Goal: Information Seeking & Learning: Learn about a topic

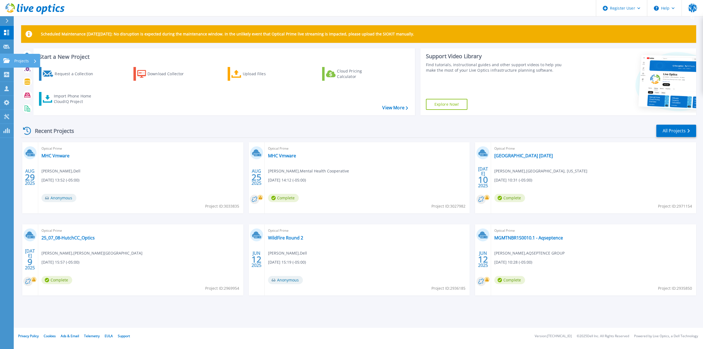
click at [6, 59] on icon at bounding box center [6, 60] width 7 height 5
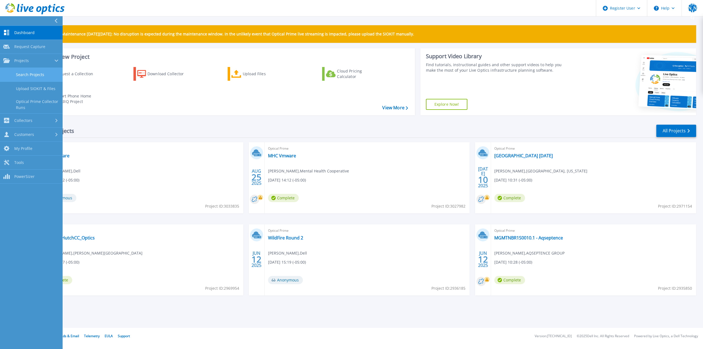
click at [15, 73] on link "Search Projects" at bounding box center [31, 75] width 63 height 14
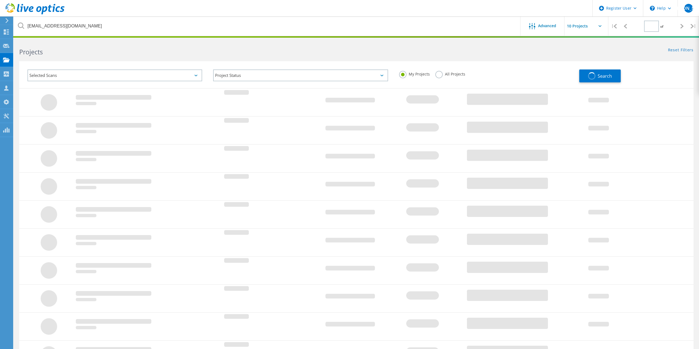
type input "1"
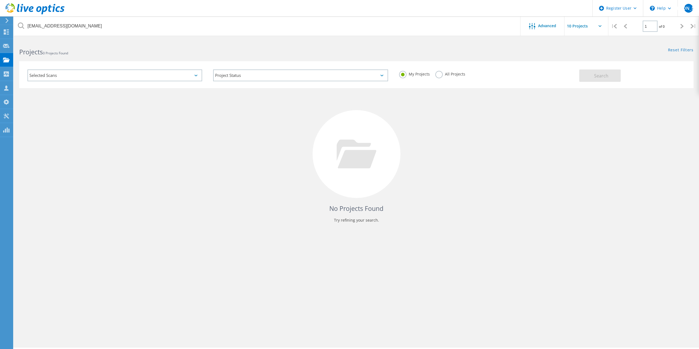
click at [440, 73] on label "All Projects" at bounding box center [451, 73] width 30 height 5
click at [0, 0] on input "All Projects" at bounding box center [0, 0] width 0 height 0
click at [595, 77] on span "Search" at bounding box center [601, 76] width 14 height 6
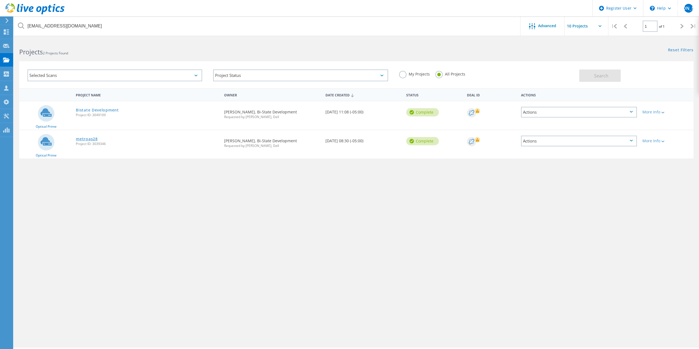
click at [79, 138] on link "metroas28" at bounding box center [87, 139] width 22 height 4
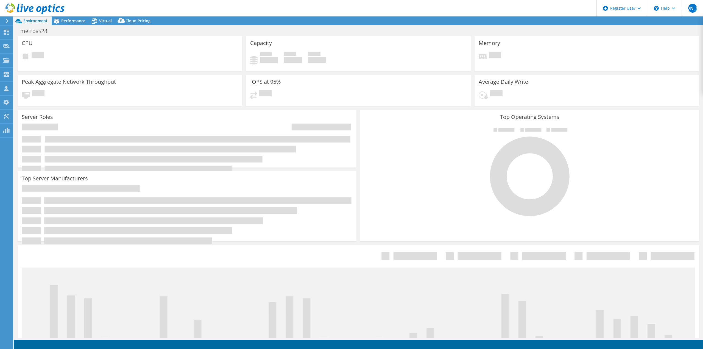
select select "USD"
select select "USEast"
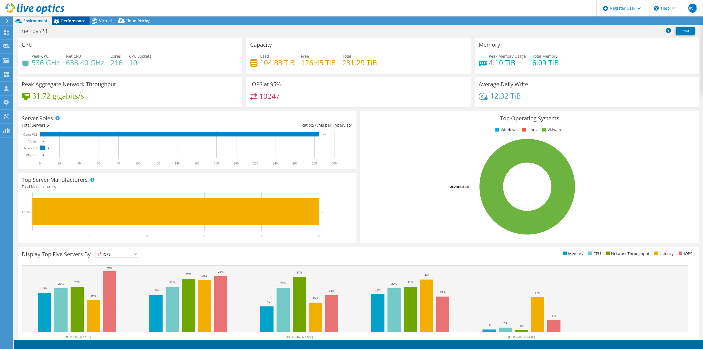
click at [69, 21] on span "Performance" at bounding box center [73, 20] width 24 height 5
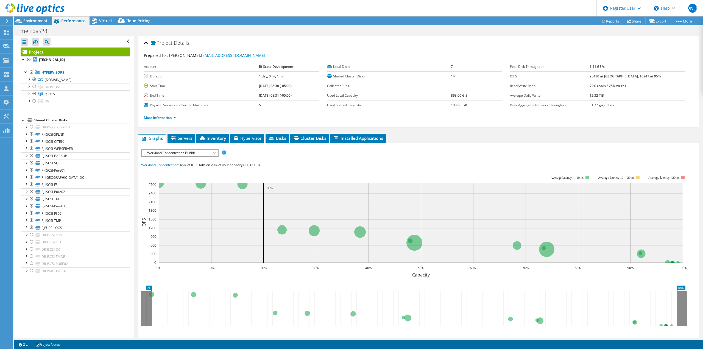
click at [30, 18] on div at bounding box center [32, 9] width 65 height 18
click at [29, 18] on span "Environment" at bounding box center [35, 20] width 24 height 5
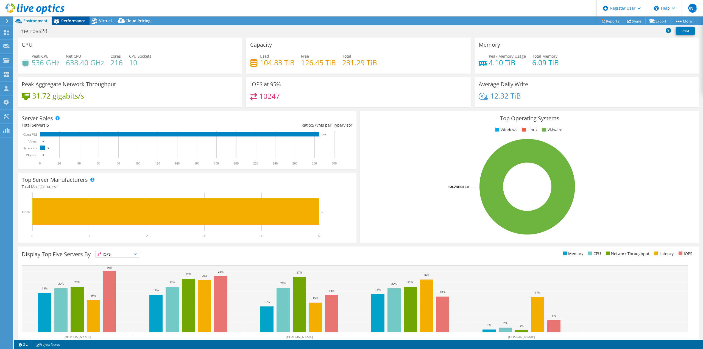
click at [74, 24] on div "Performance" at bounding box center [71, 20] width 38 height 9
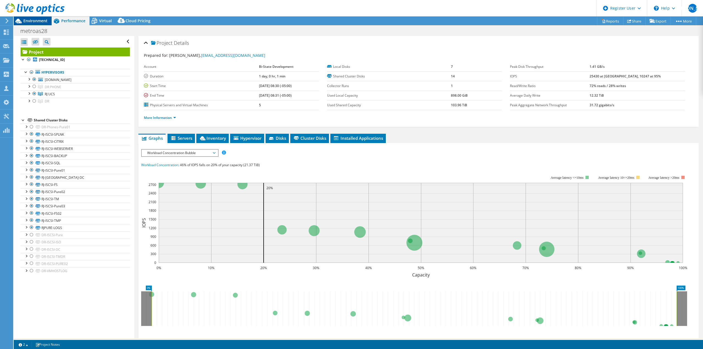
click at [30, 23] on span "Environment" at bounding box center [35, 20] width 24 height 5
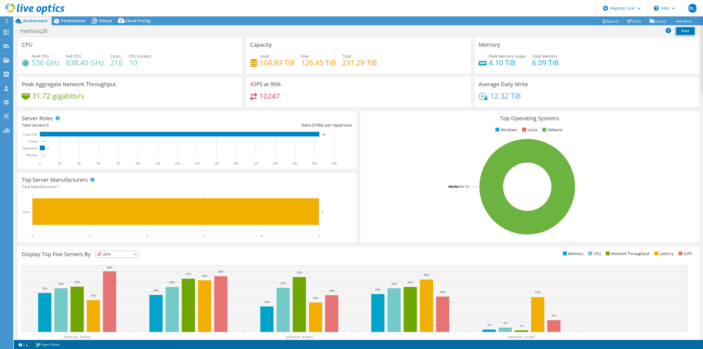
click at [77, 16] on header "WU Dell User William Ugland William.Ugland@dell.com Dell My Profile Log Out \n …" at bounding box center [351, 8] width 703 height 16
click at [75, 19] on span "Performance" at bounding box center [73, 20] width 24 height 5
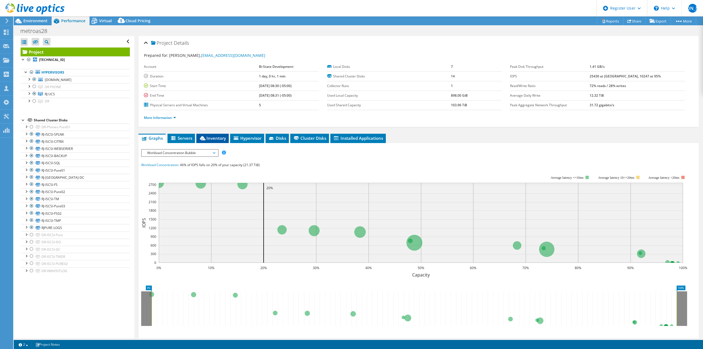
click at [212, 139] on span "Inventory" at bounding box center [212, 137] width 27 height 5
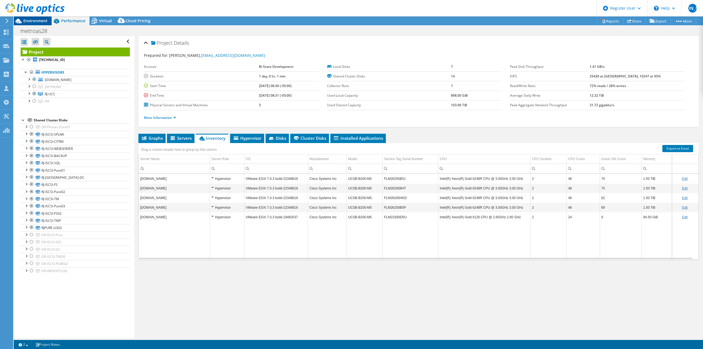
click at [26, 21] on span "Environment" at bounding box center [35, 20] width 24 height 5
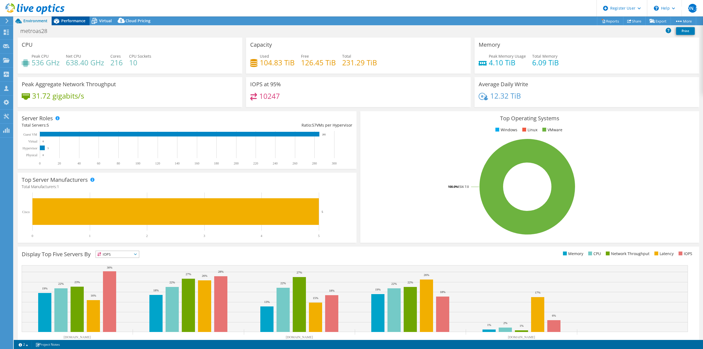
click at [67, 20] on span "Performance" at bounding box center [73, 20] width 24 height 5
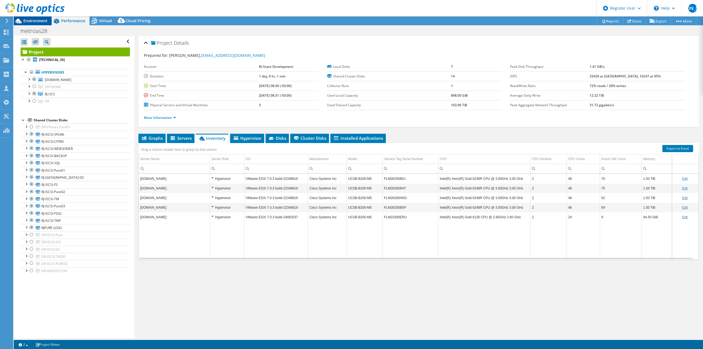
click at [46, 20] on span "Environment" at bounding box center [35, 20] width 24 height 5
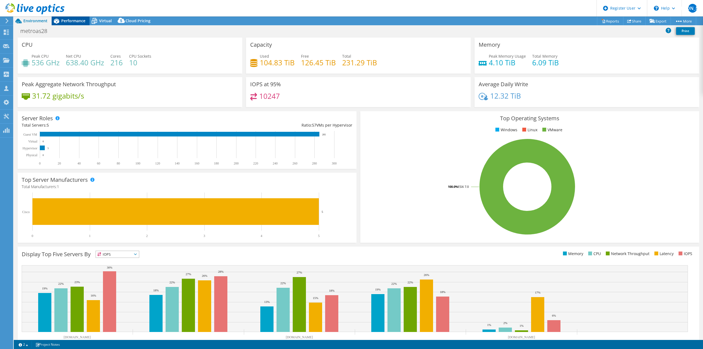
click at [77, 23] on span "Performance" at bounding box center [73, 20] width 24 height 5
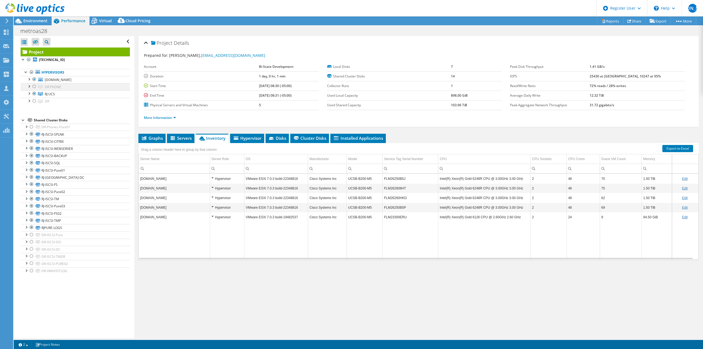
click at [34, 86] on div at bounding box center [34, 86] width 5 height 7
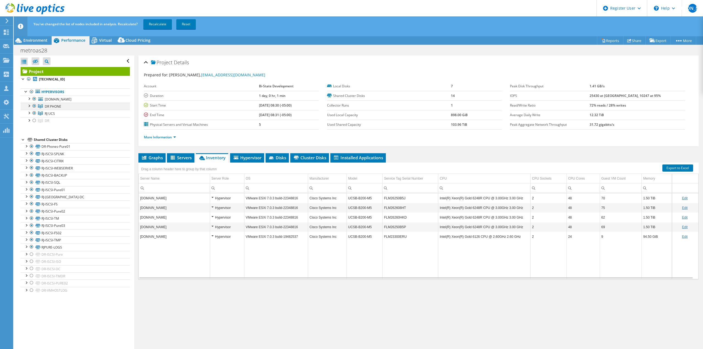
click at [35, 107] on div at bounding box center [34, 106] width 5 height 7
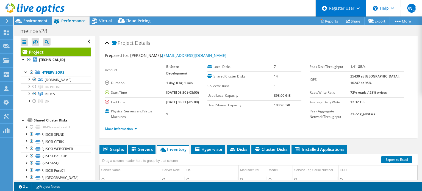
scroll to position [2, 0]
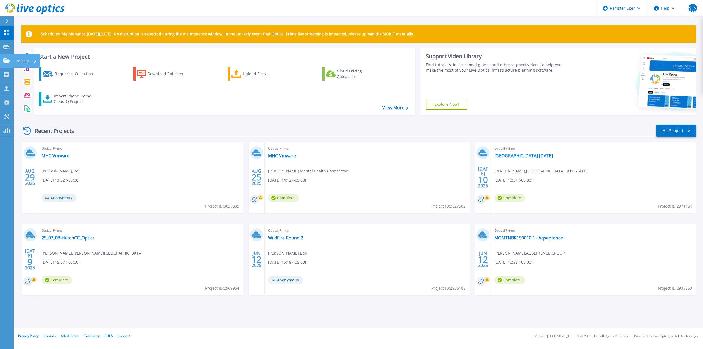
click at [2, 59] on link "Projects Projects" at bounding box center [7, 61] width 14 height 14
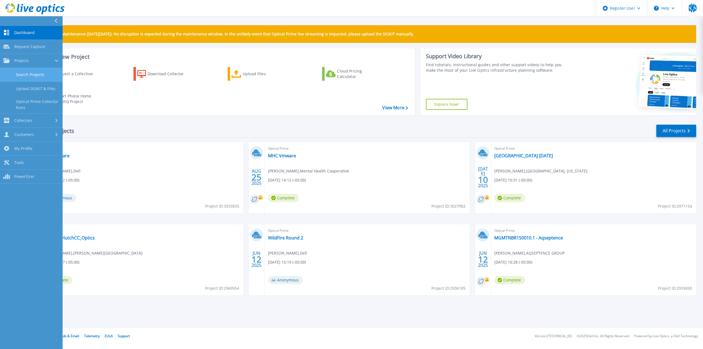
click at [24, 74] on link "Search Projects" at bounding box center [31, 75] width 63 height 14
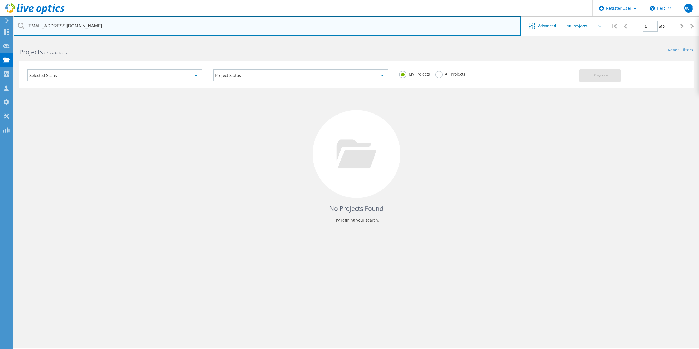
click at [158, 27] on input "[EMAIL_ADDRESS][DOMAIN_NAME]" at bounding box center [267, 25] width 507 height 19
paste input "[PERSON_NAME]"
type input "[PERSON_NAME][EMAIL_ADDRESS][DOMAIN_NAME]"
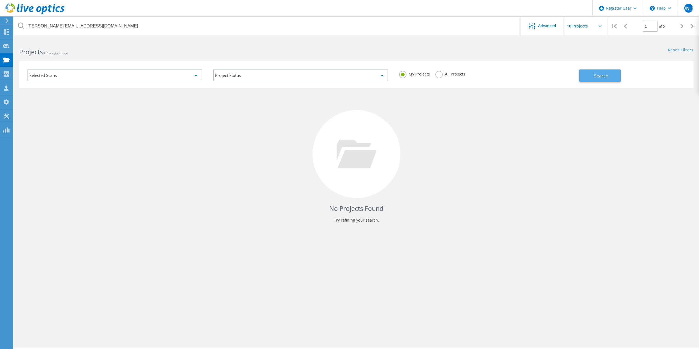
click at [591, 79] on button "Search" at bounding box center [599, 76] width 41 height 12
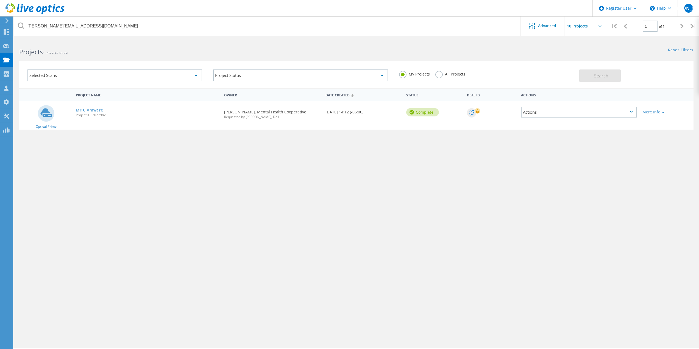
click at [446, 76] on label "All Projects" at bounding box center [451, 73] width 30 height 5
click at [0, 0] on input "All Projects" at bounding box center [0, 0] width 0 height 0
click at [581, 72] on button "Search" at bounding box center [599, 76] width 41 height 12
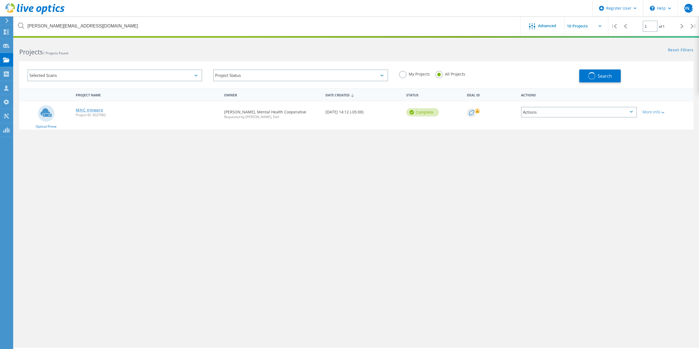
click at [82, 109] on link "MHC Vmware" at bounding box center [89, 110] width 27 height 4
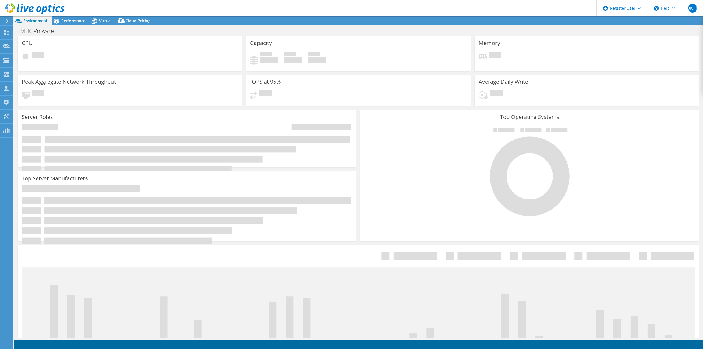
select select "USD"
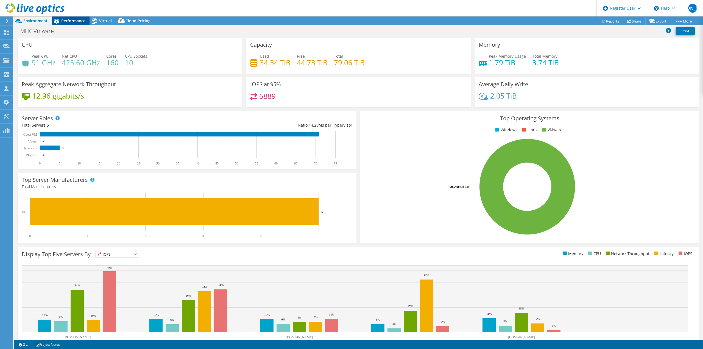
click at [68, 23] on span "Performance" at bounding box center [73, 20] width 24 height 5
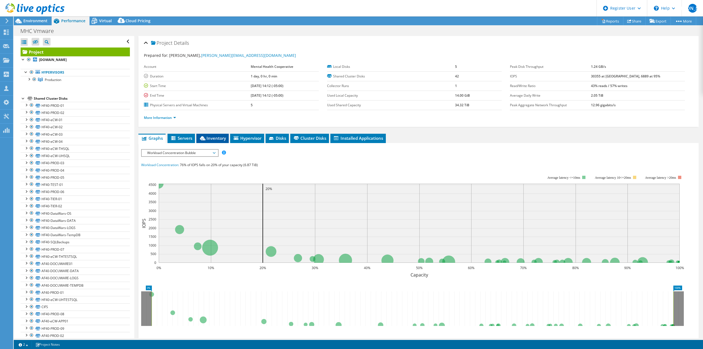
click at [210, 137] on span "Inventory" at bounding box center [212, 137] width 27 height 5
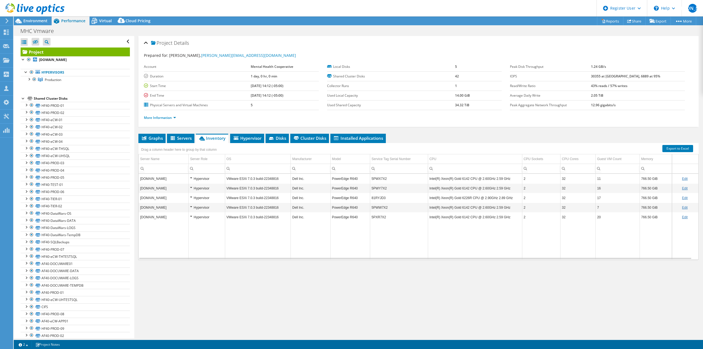
select select "USD"
click at [34, 22] on span "Environment" at bounding box center [35, 20] width 24 height 5
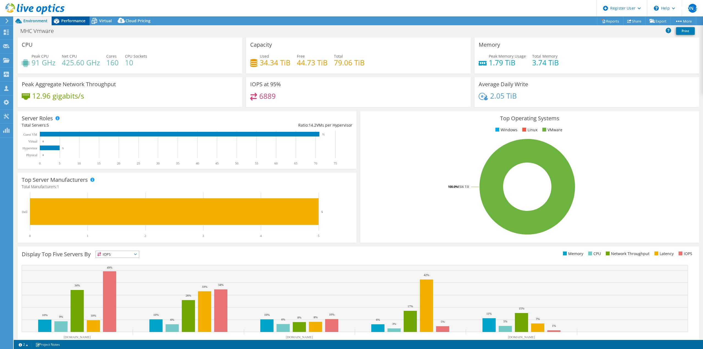
click at [70, 20] on span "Performance" at bounding box center [73, 20] width 24 height 5
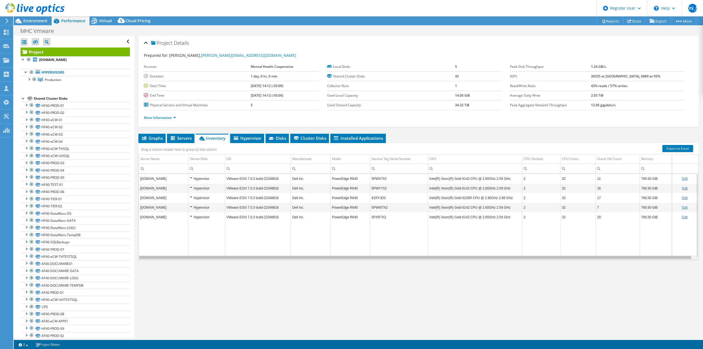
drag, startPoint x: 476, startPoint y: 258, endPoint x: 398, endPoint y: 256, distance: 78.1
click at [441, 253] on body "WU Dell User William Ugland William.Ugland@dell.com Dell My Profile Log Out \n …" at bounding box center [351, 174] width 703 height 349
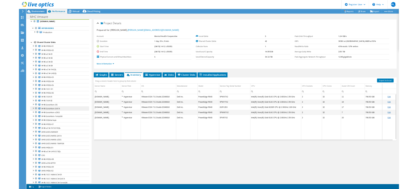
scroll to position [27, 0]
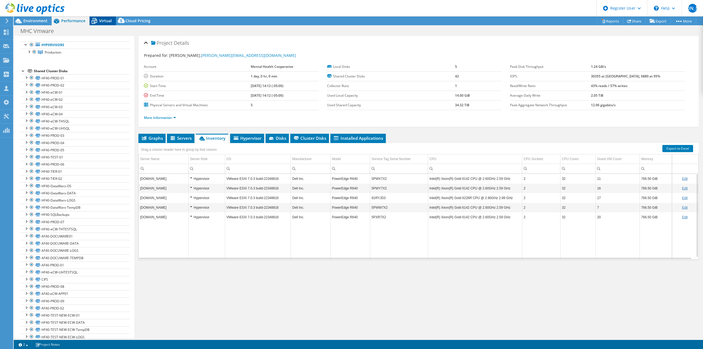
click at [98, 18] on icon at bounding box center [95, 21] width 10 height 10
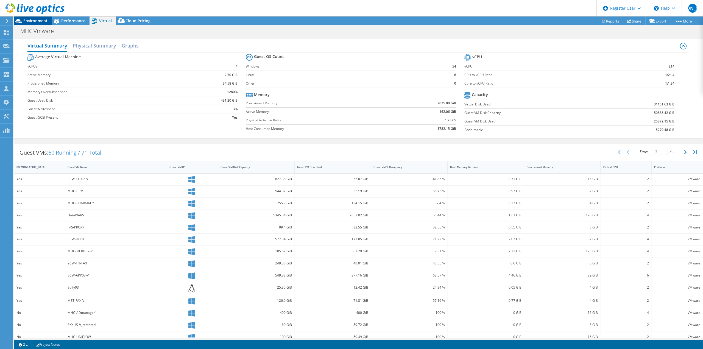
click at [44, 21] on span "Environment" at bounding box center [35, 20] width 24 height 5
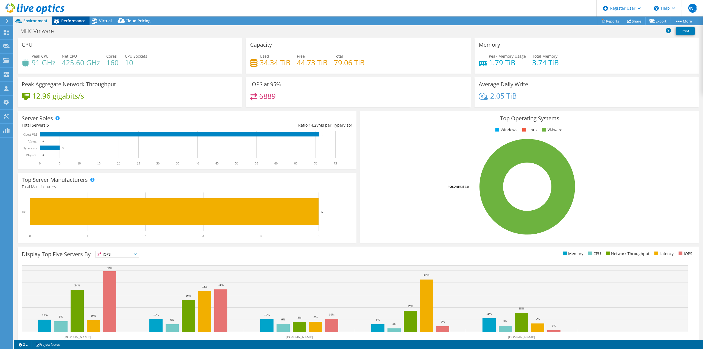
click at [62, 21] on span "Performance" at bounding box center [73, 20] width 24 height 5
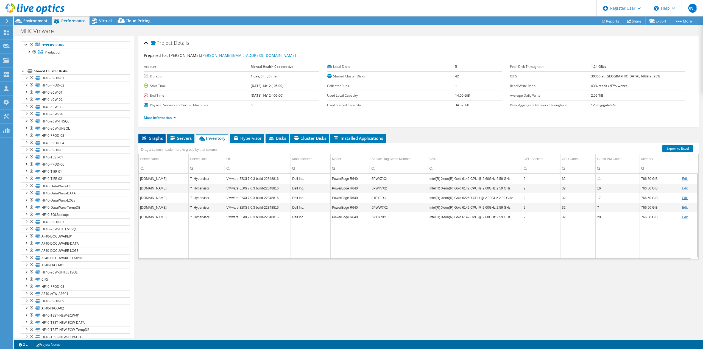
click at [156, 134] on li "Graphs" at bounding box center [151, 138] width 27 height 9
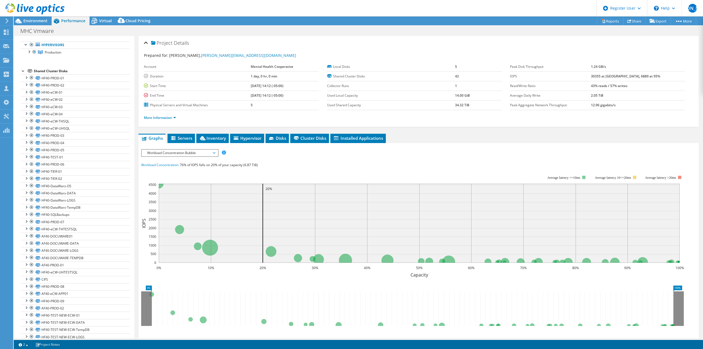
click at [175, 156] on div "Workload Concentration Bubble IOPS Disk Throughput IO Size Latency Queue Depth …" at bounding box center [179, 153] width 77 height 8
click at [172, 190] on li "CPU Percentage" at bounding box center [180, 192] width 76 height 7
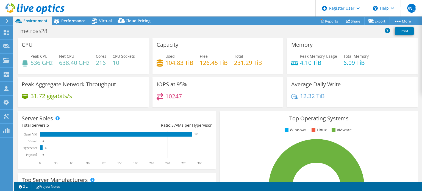
select select "USEast"
select select "USD"
